Goal: Obtain resource: Obtain resource

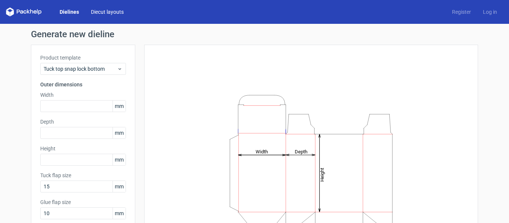
click at [109, 12] on link "Diecut layouts" at bounding box center [107, 11] width 45 height 7
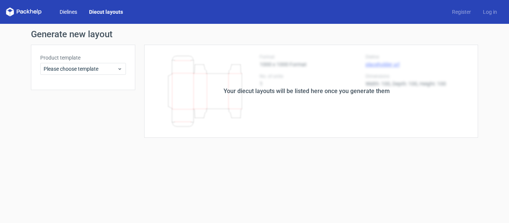
click at [67, 9] on link "Dielines" at bounding box center [68, 11] width 29 height 7
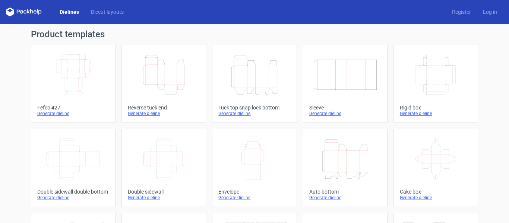
click at [423, 198] on div "Generate dieline" at bounding box center [436, 198] width 72 height 6
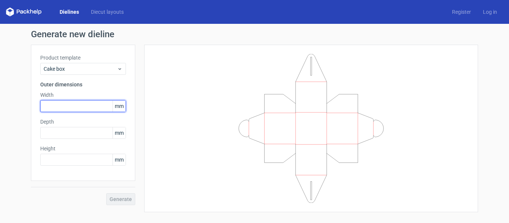
click at [59, 111] on input "text" at bounding box center [83, 106] width 86 height 12
type input "305"
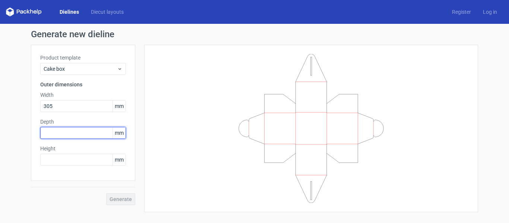
click at [55, 129] on input "text" at bounding box center [83, 133] width 86 height 12
type input "305"
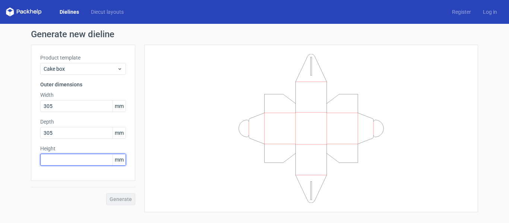
click at [78, 154] on input "text" at bounding box center [83, 160] width 86 height 12
type input "127"
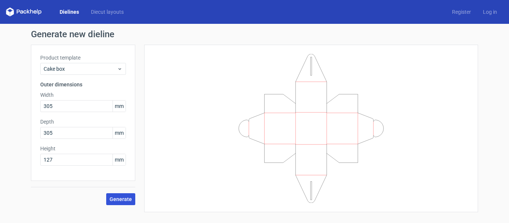
click at [123, 196] on button "Generate" at bounding box center [120, 200] width 29 height 12
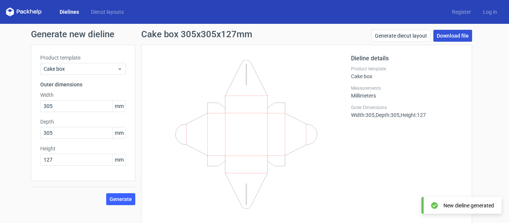
click at [450, 33] on link "Download file" at bounding box center [453, 36] width 39 height 12
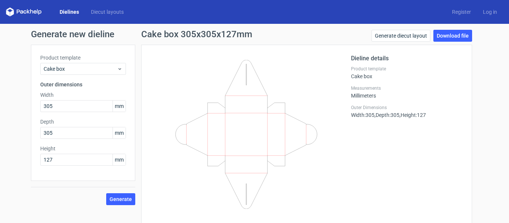
click at [322, 82] on icon at bounding box center [247, 134] width 180 height 149
click at [393, 36] on link "Generate diecut layout" at bounding box center [401, 36] width 59 height 12
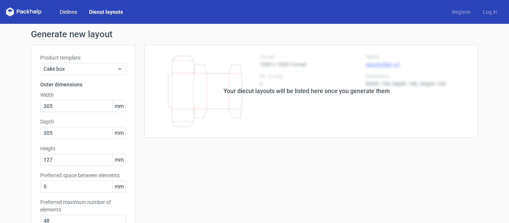
click at [71, 13] on link "Dielines" at bounding box center [68, 11] width 29 height 7
